Goal: Book appointment/travel/reservation

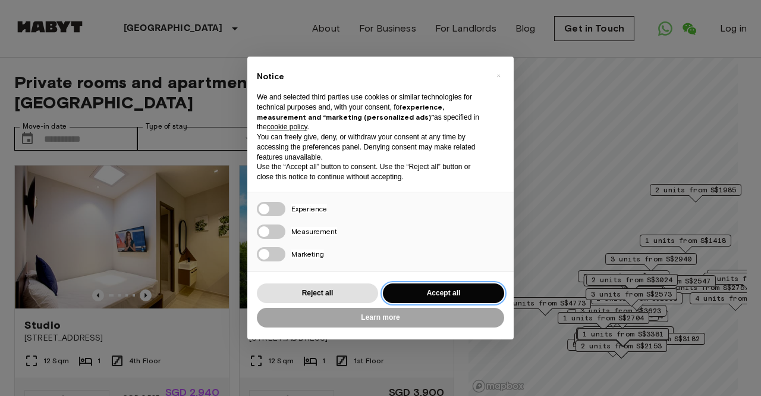
click at [434, 302] on button "Accept all" at bounding box center [443, 293] width 121 height 20
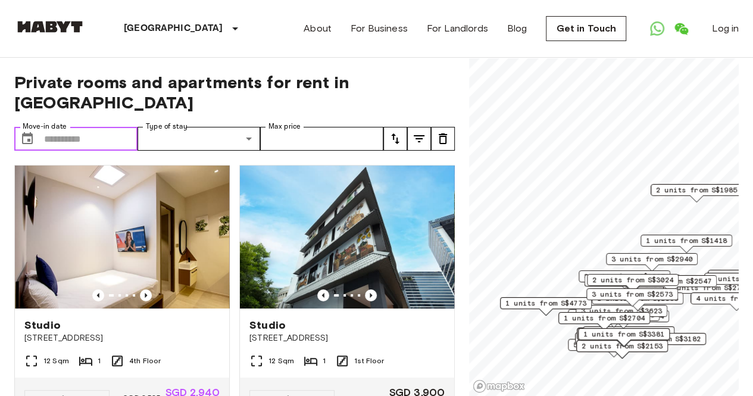
click at [98, 127] on input "Move-in date" at bounding box center [90, 139] width 93 height 24
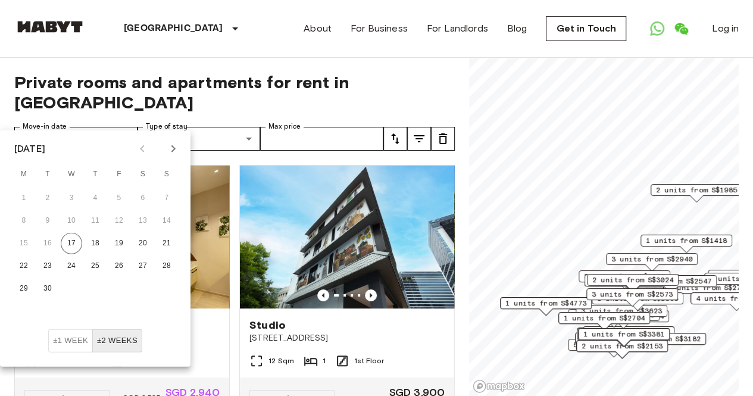
click at [168, 159] on div "[DATE] M T W T F S S 1 2 3 4 5 6 7 8 9 10 11 12 13 14 15 16 17 18 19 20 21 22 2…" at bounding box center [95, 229] width 190 height 199
click at [169, 149] on icon "Next month" at bounding box center [173, 149] width 14 height 14
click at [24, 261] on button "20" at bounding box center [23, 265] width 21 height 21
type input "**********"
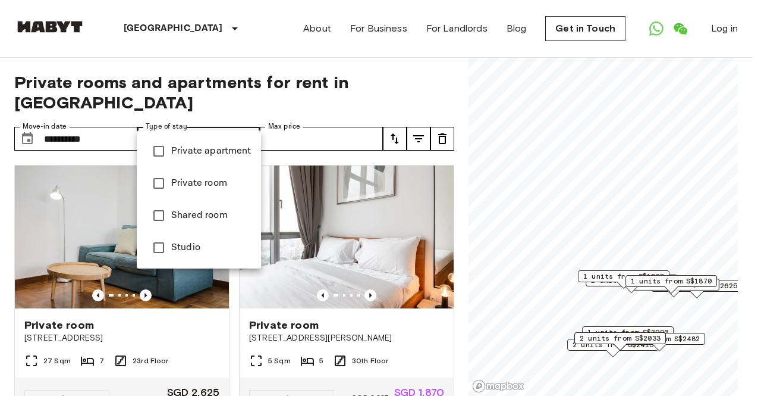
click at [276, 124] on div at bounding box center [380, 198] width 761 height 396
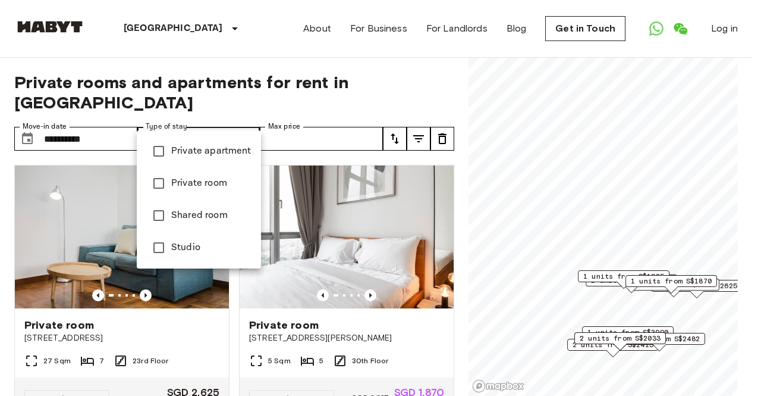
click at [293, 124] on div at bounding box center [380, 198] width 761 height 396
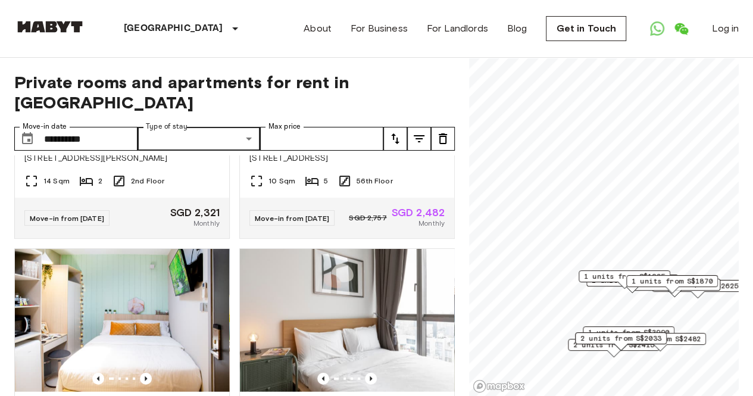
scroll to position [1496, 0]
